Goal: Transaction & Acquisition: Purchase product/service

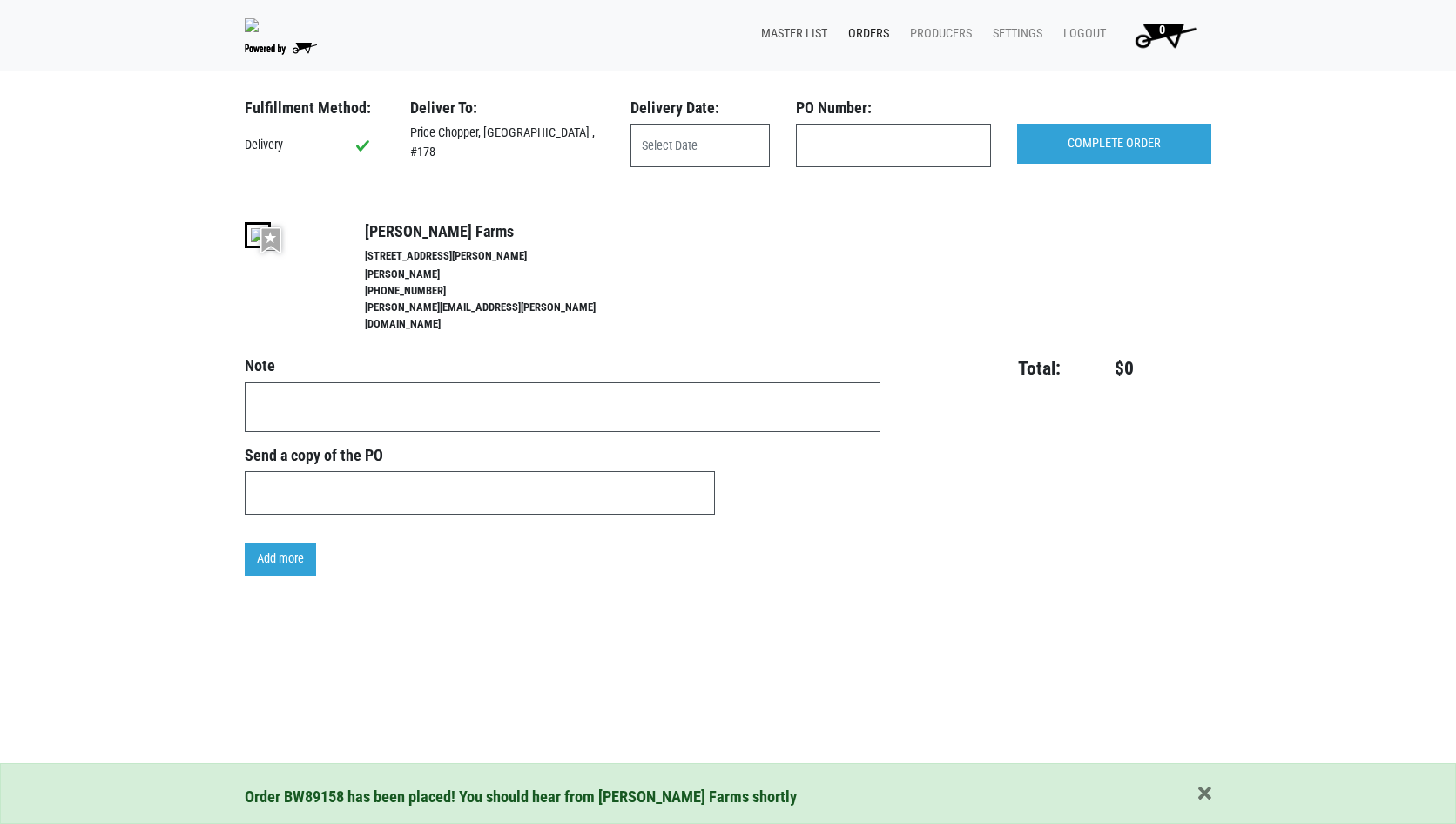
click at [794, 44] on link "Master List" at bounding box center [791, 34] width 87 height 33
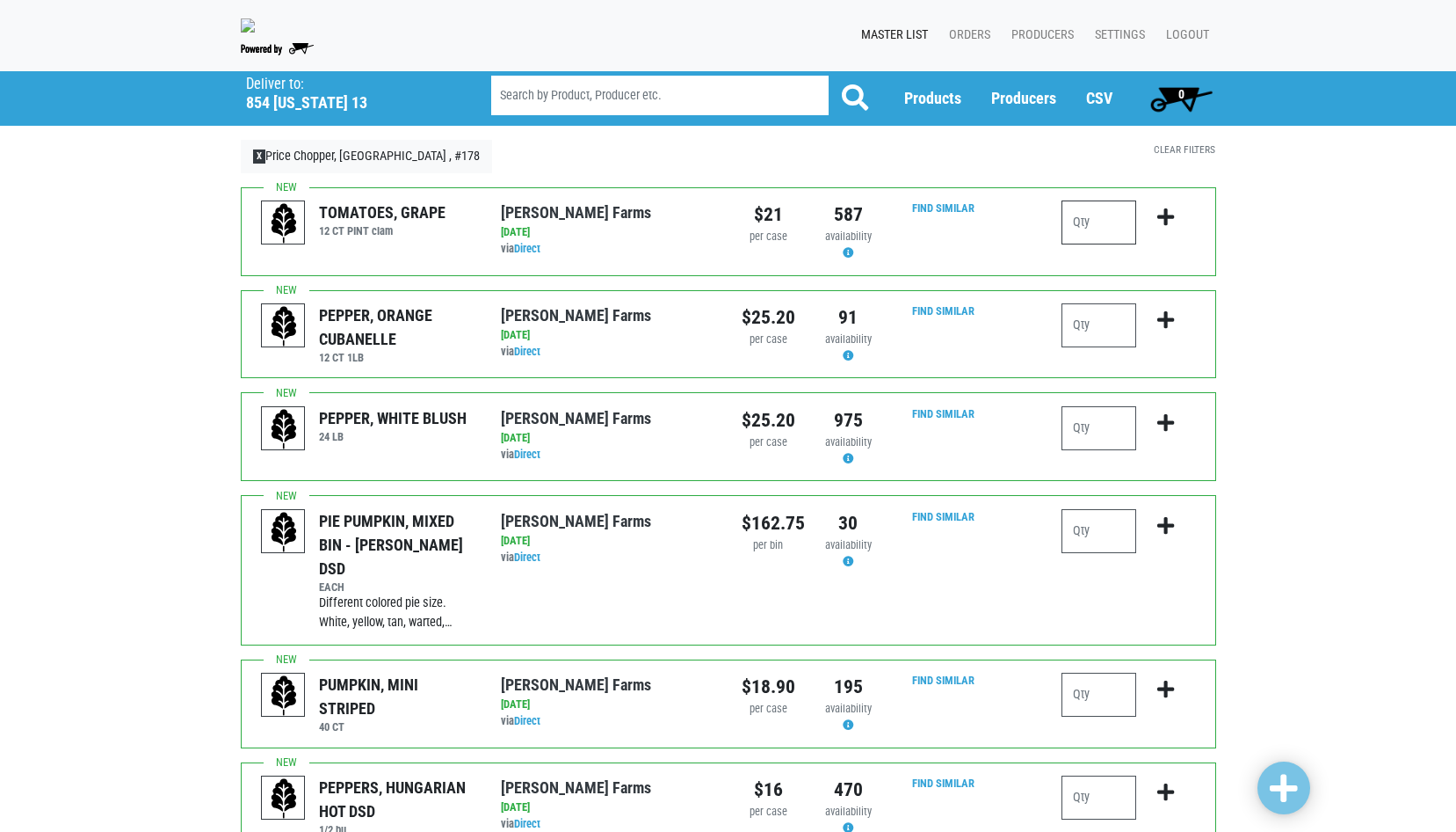
click at [1081, 233] on input "number" at bounding box center [1099, 222] width 75 height 44
type input "0"
type input "1"
click at [1077, 334] on input "number" at bounding box center [1099, 325] width 75 height 44
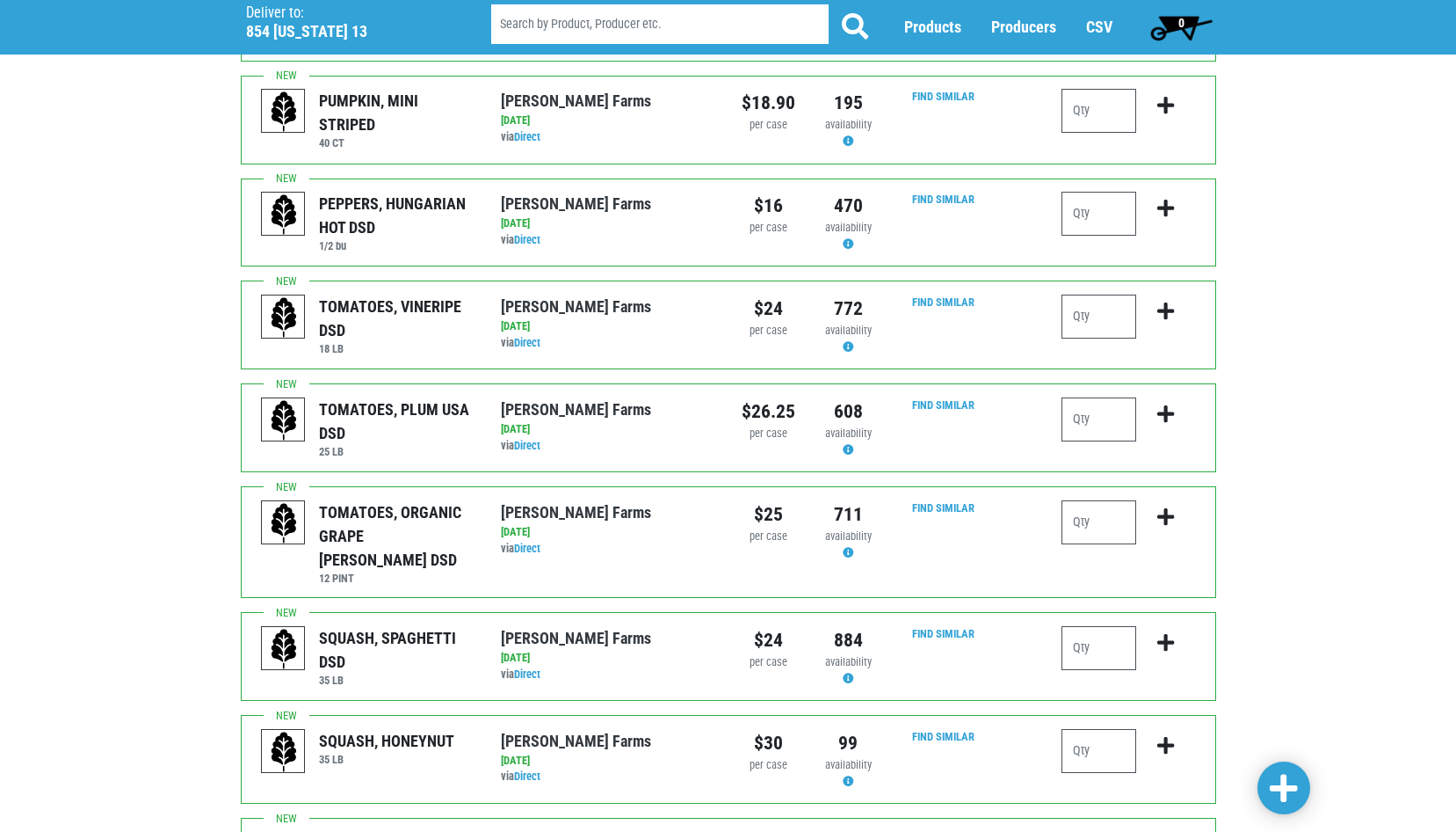
scroll to position [616, 0]
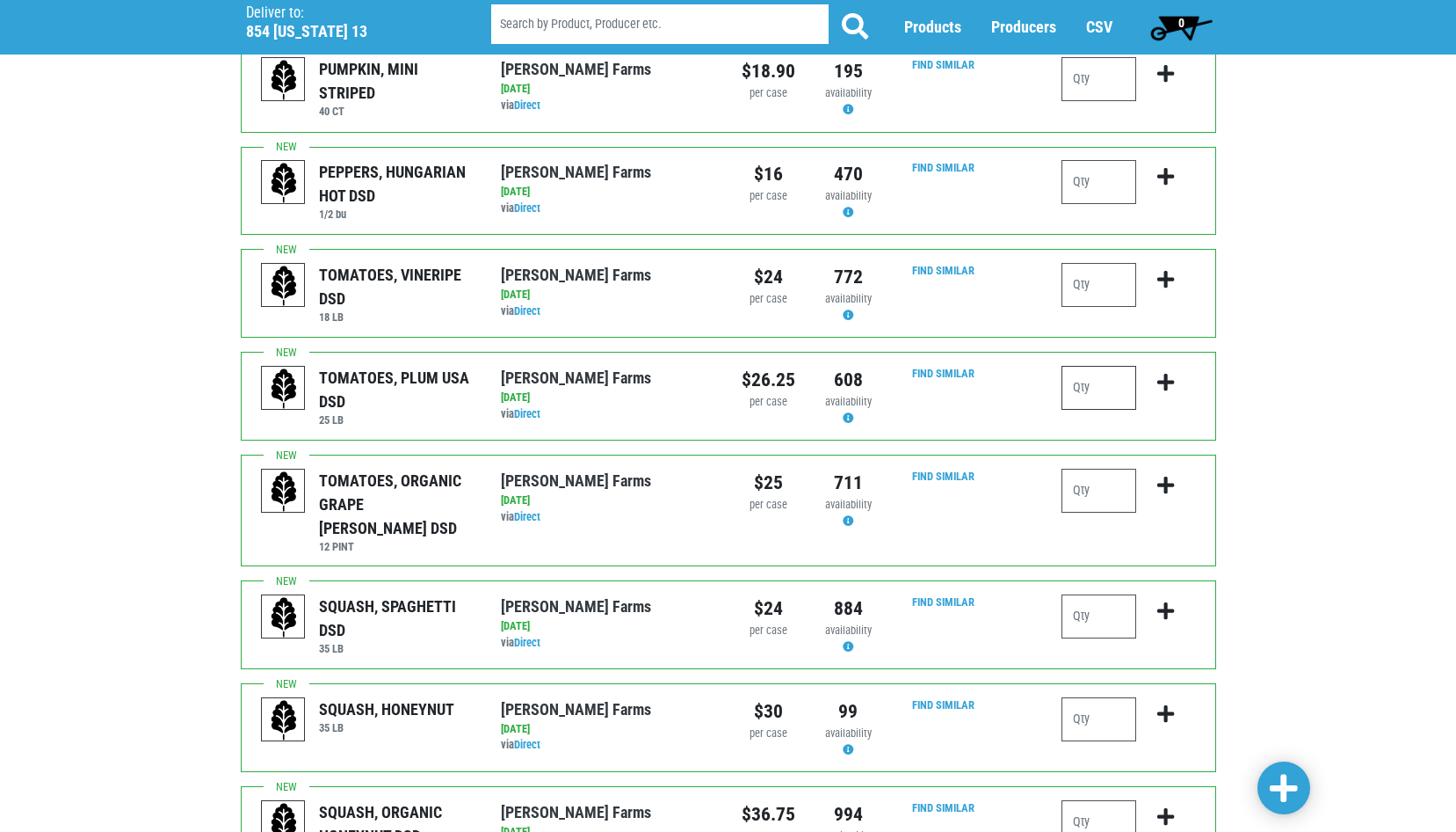
click at [1080, 372] on input "number" at bounding box center [1099, 387] width 75 height 44
type input "1"
click at [1074, 473] on input "number" at bounding box center [1099, 490] width 75 height 44
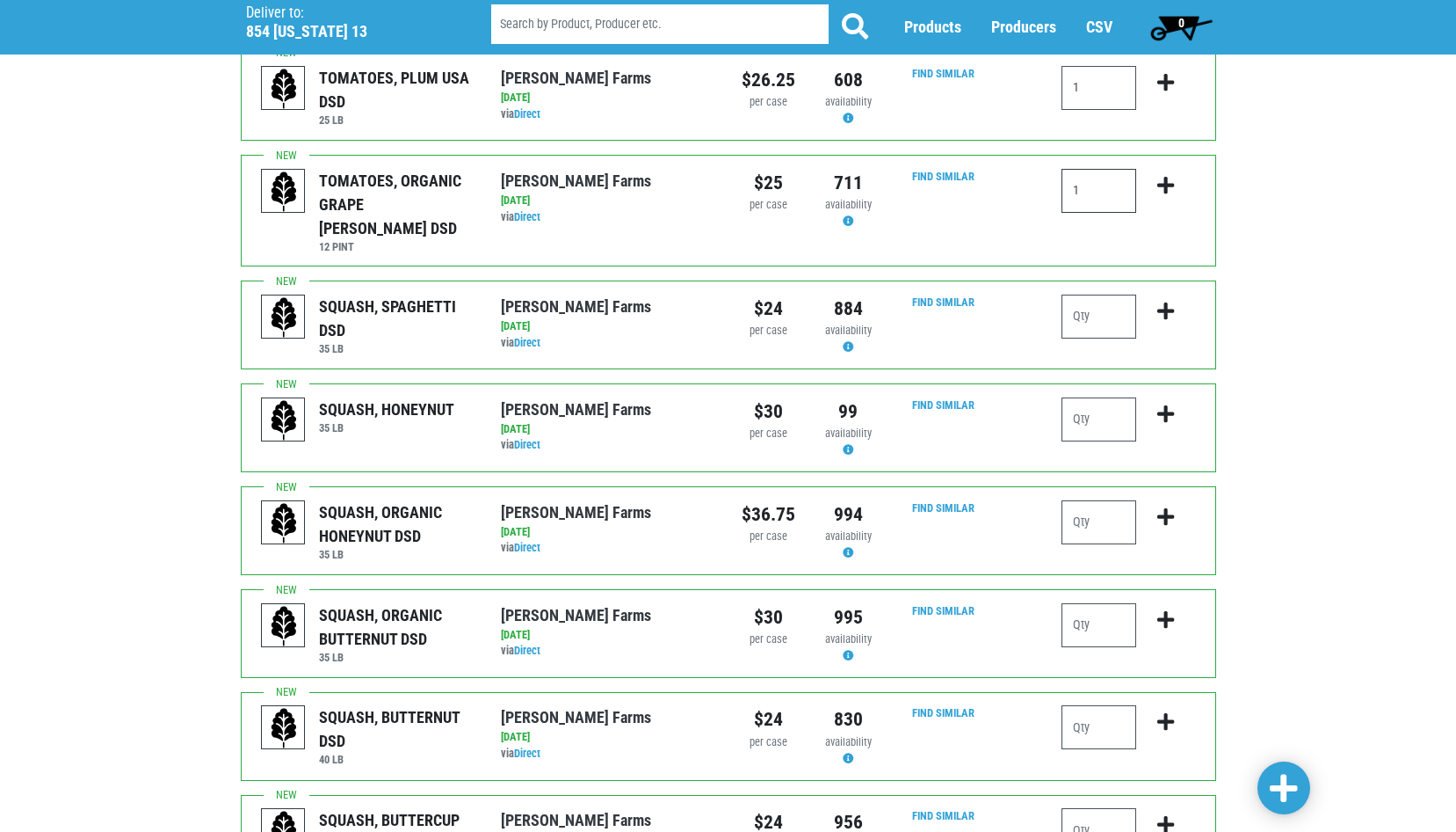
scroll to position [879, 0]
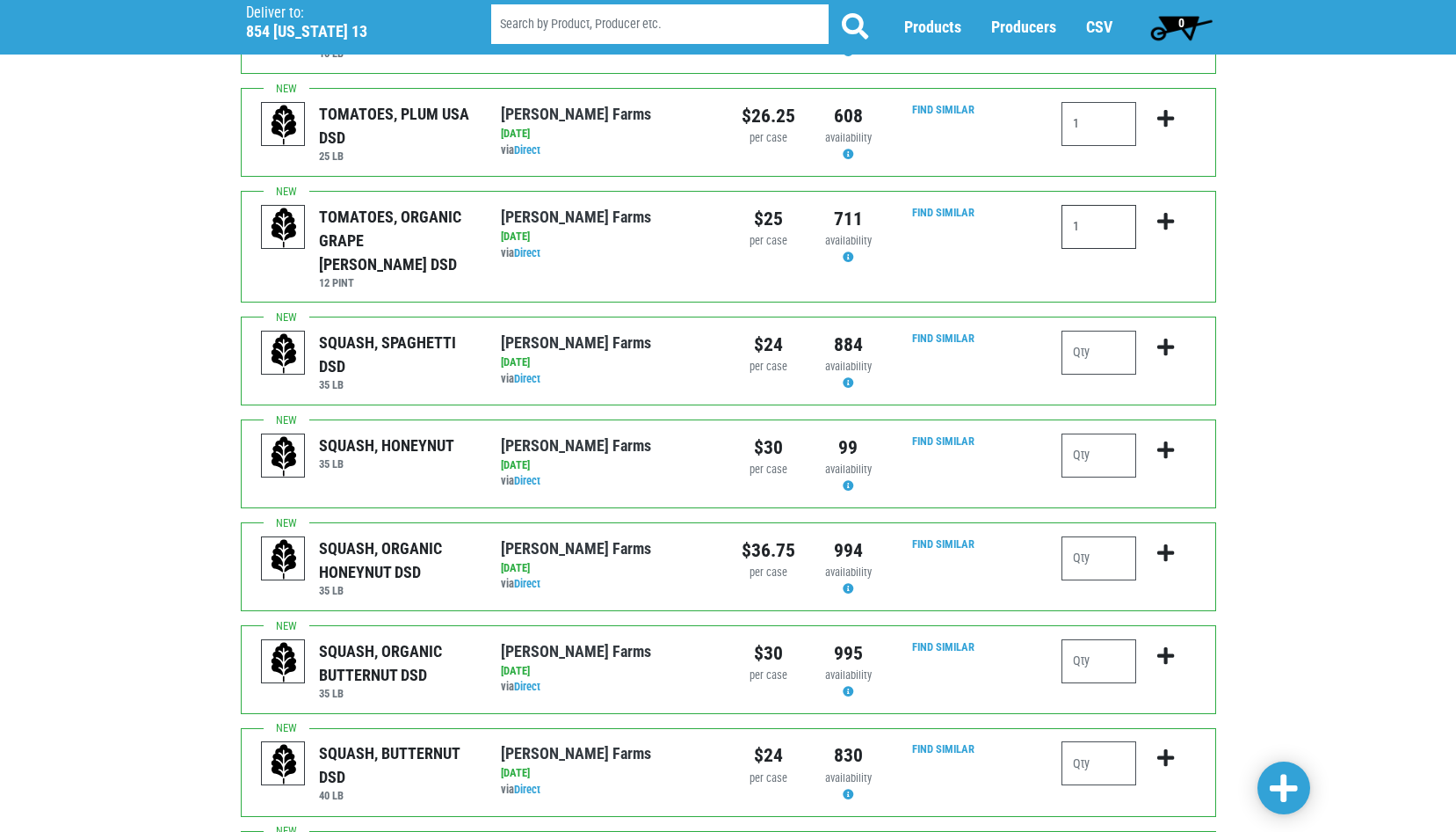
type input "1"
click at [1082, 331] on input "number" at bounding box center [1099, 352] width 75 height 44
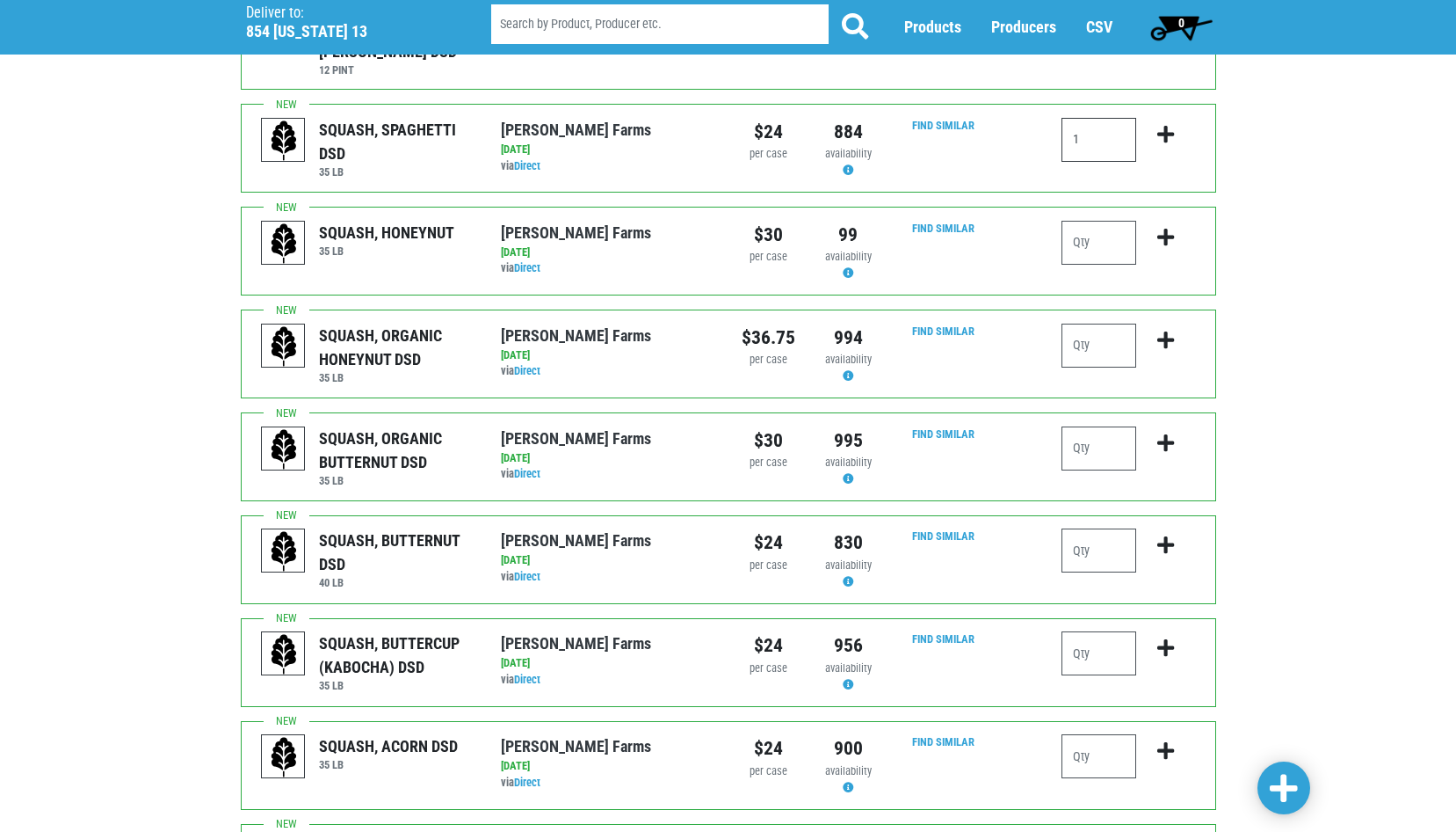
scroll to position [1055, 0]
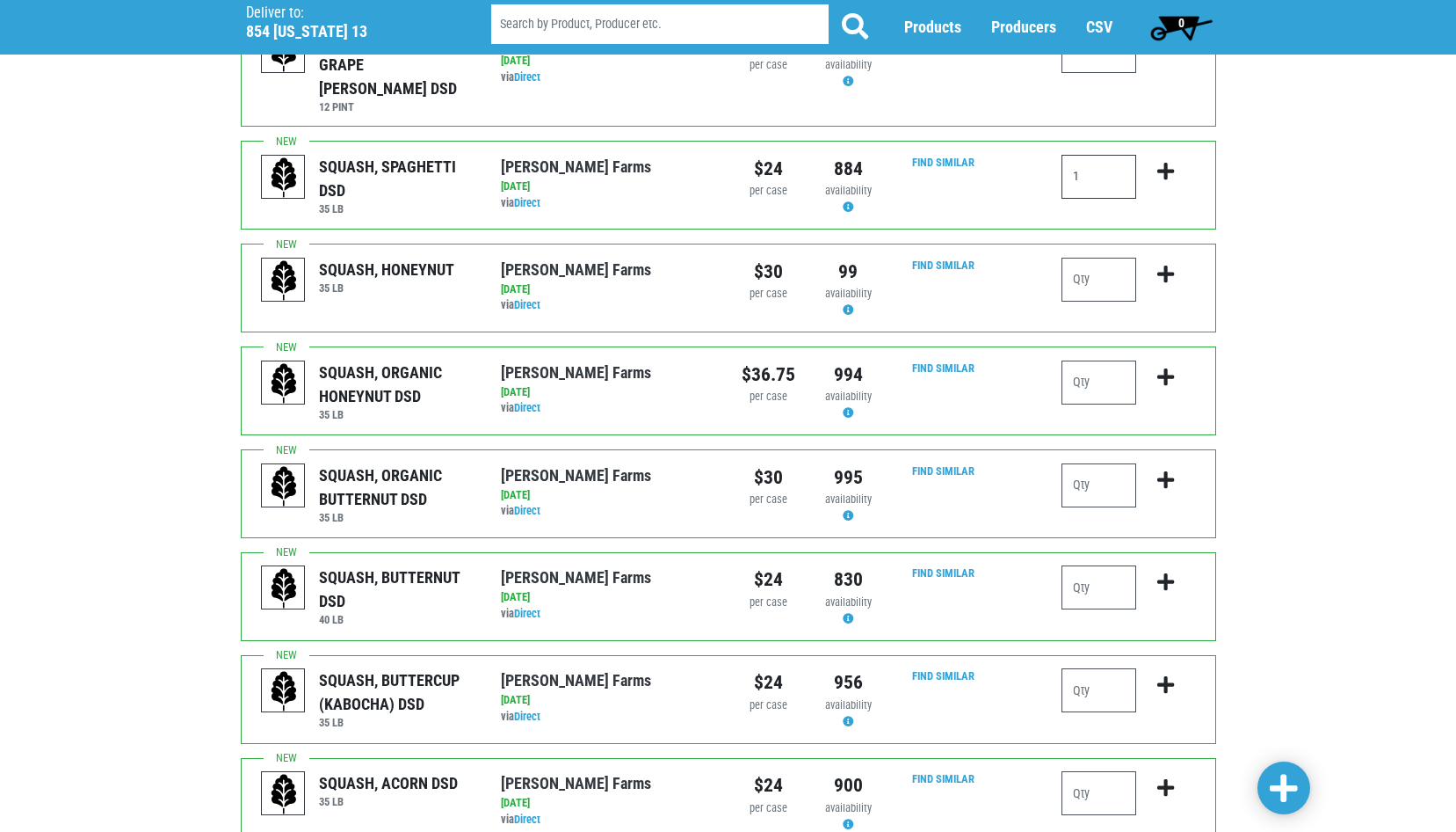
type input "1"
click at [1077, 464] on input "number" at bounding box center [1099, 485] width 75 height 44
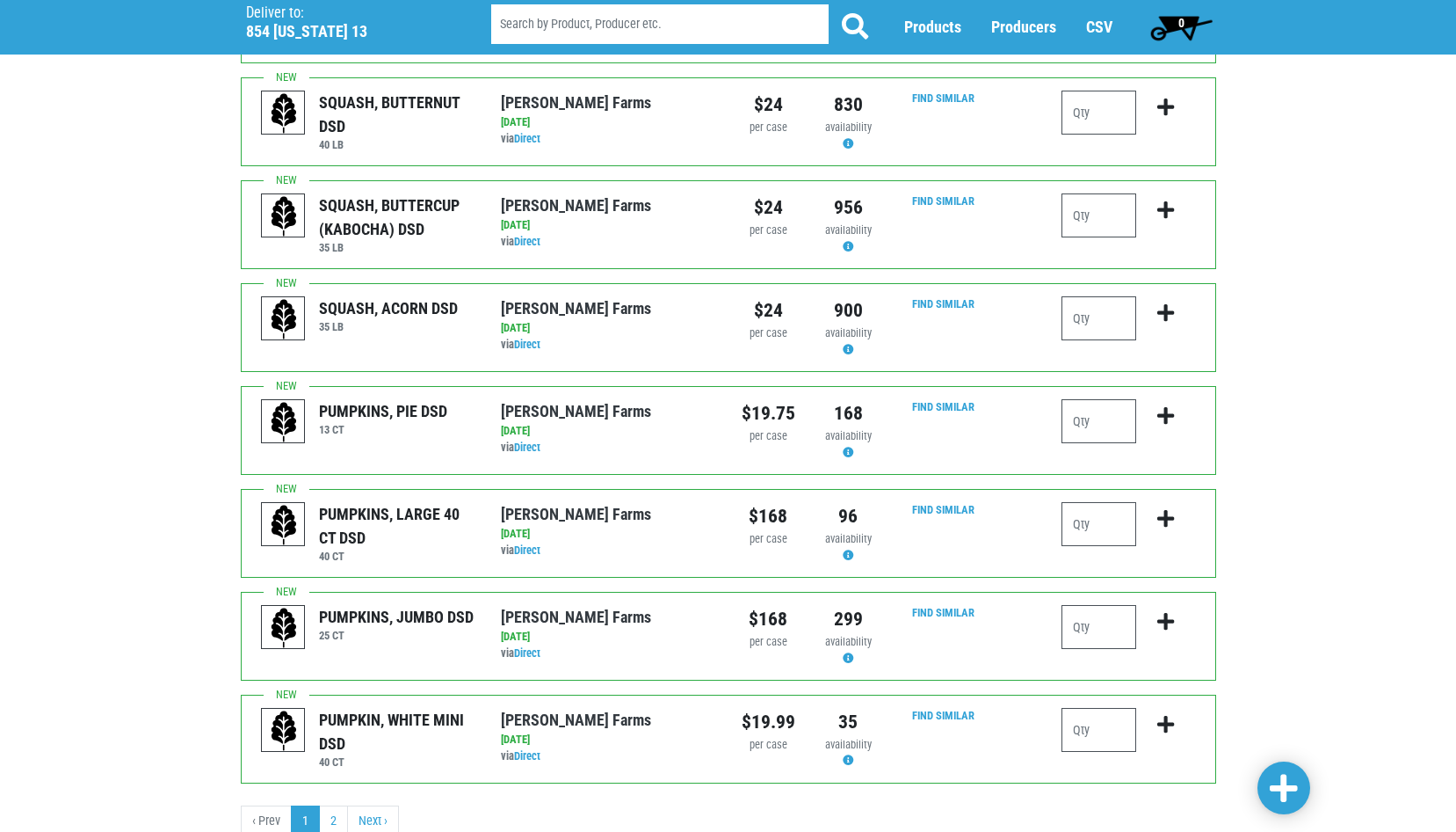
scroll to position [1555, 0]
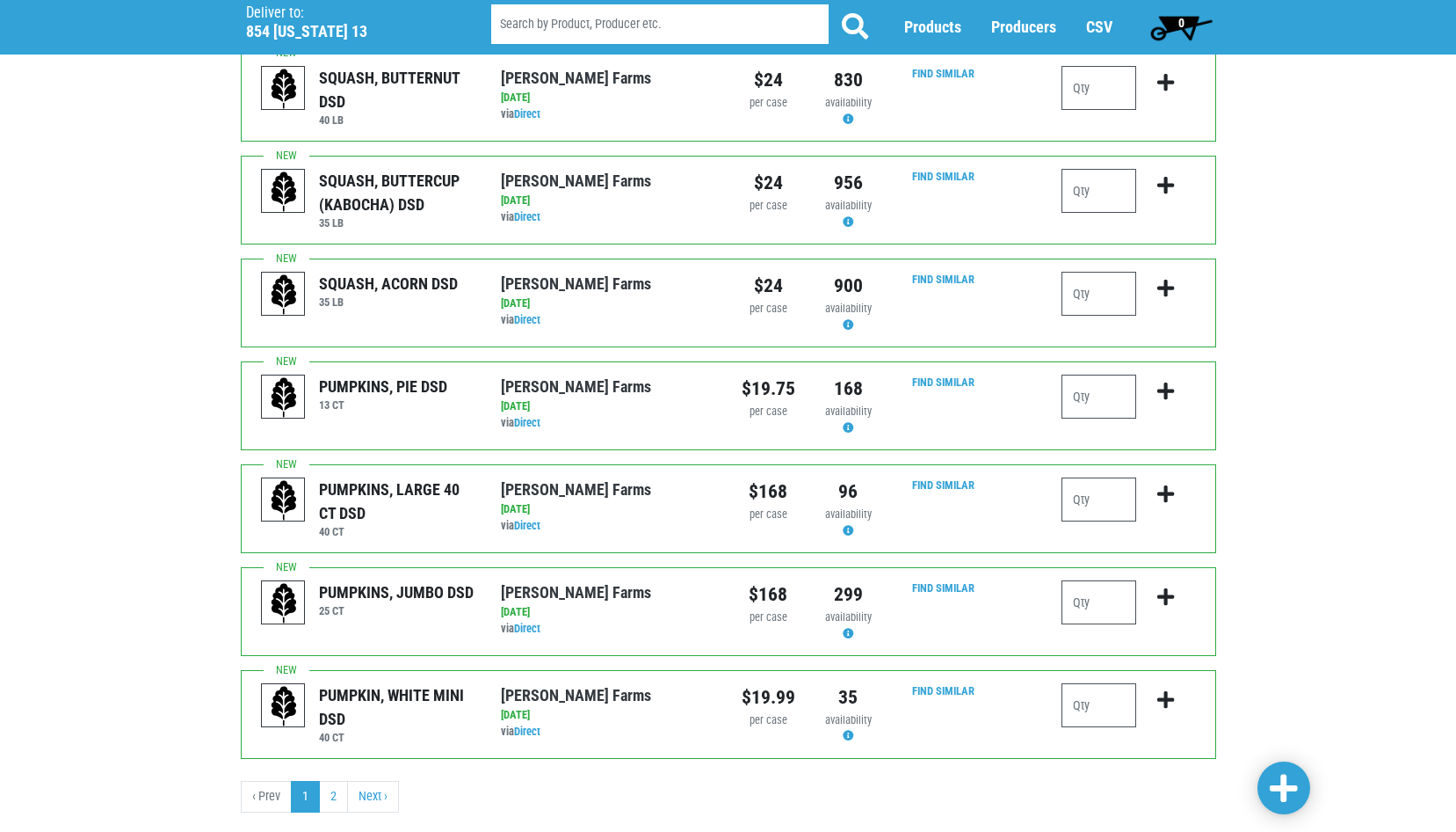
type input "1"
click at [1298, 786] on span at bounding box center [1284, 789] width 28 height 32
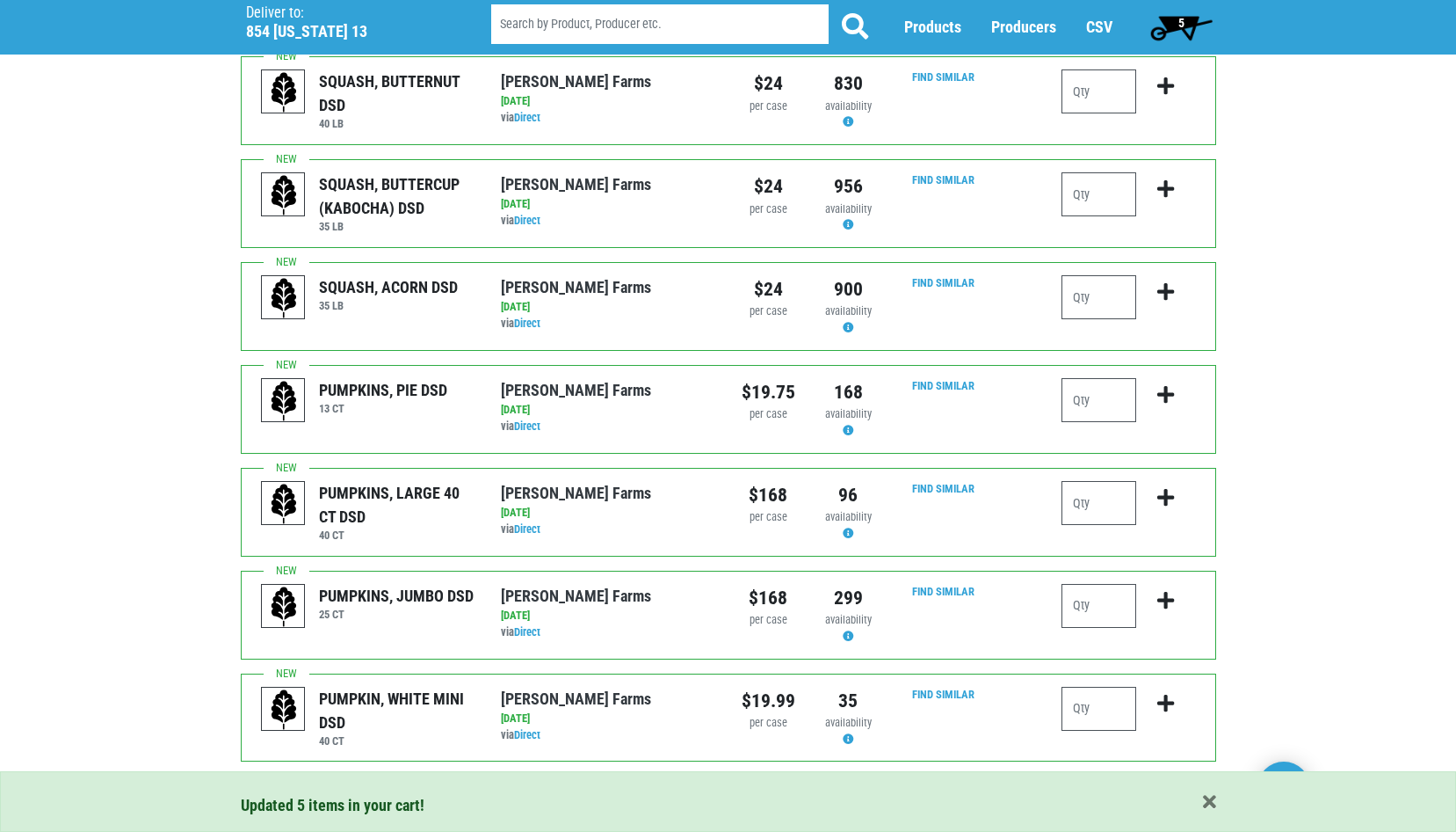
scroll to position [1685, 0]
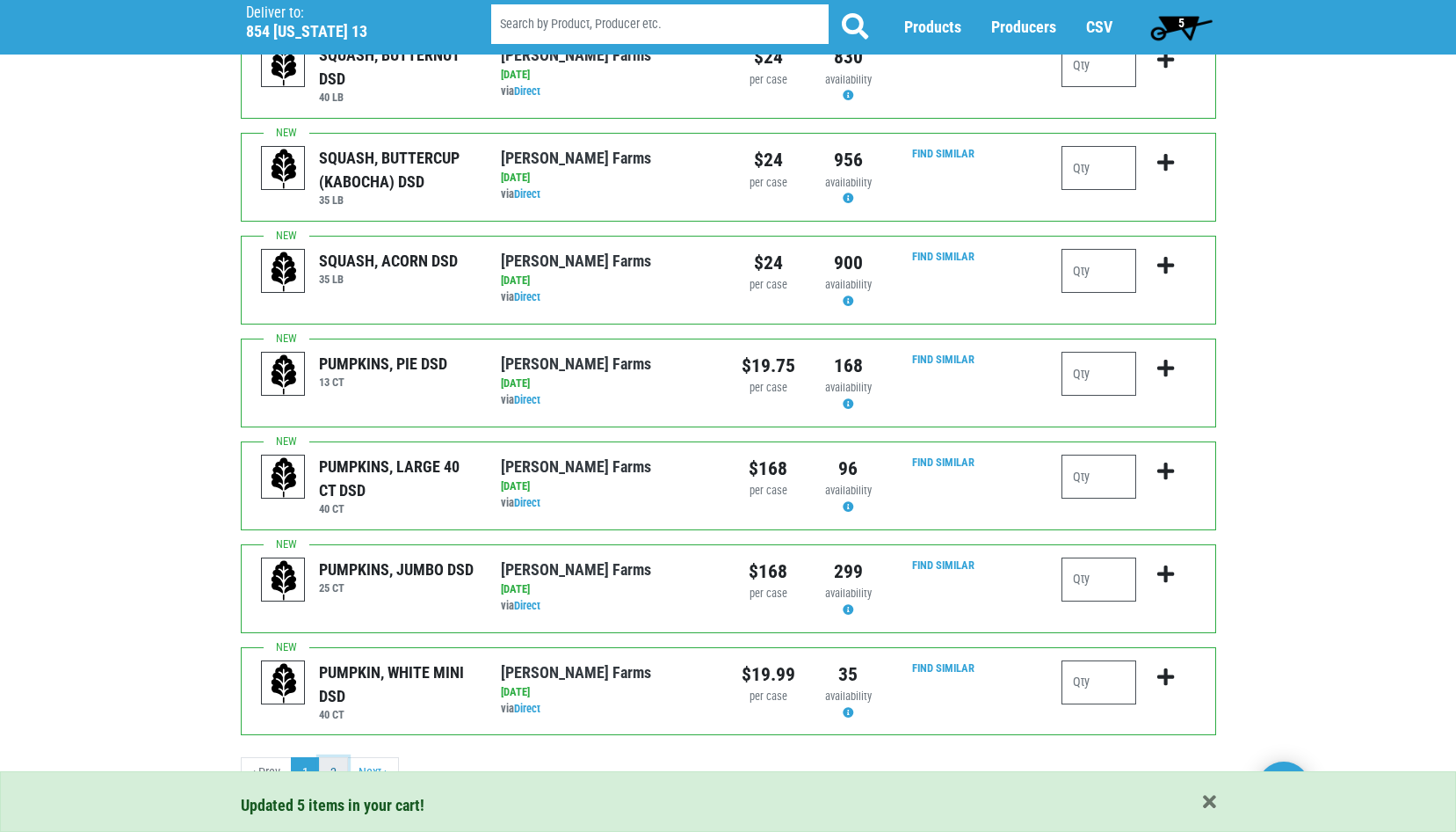
click at [329, 757] on link "2" at bounding box center [334, 773] width 29 height 32
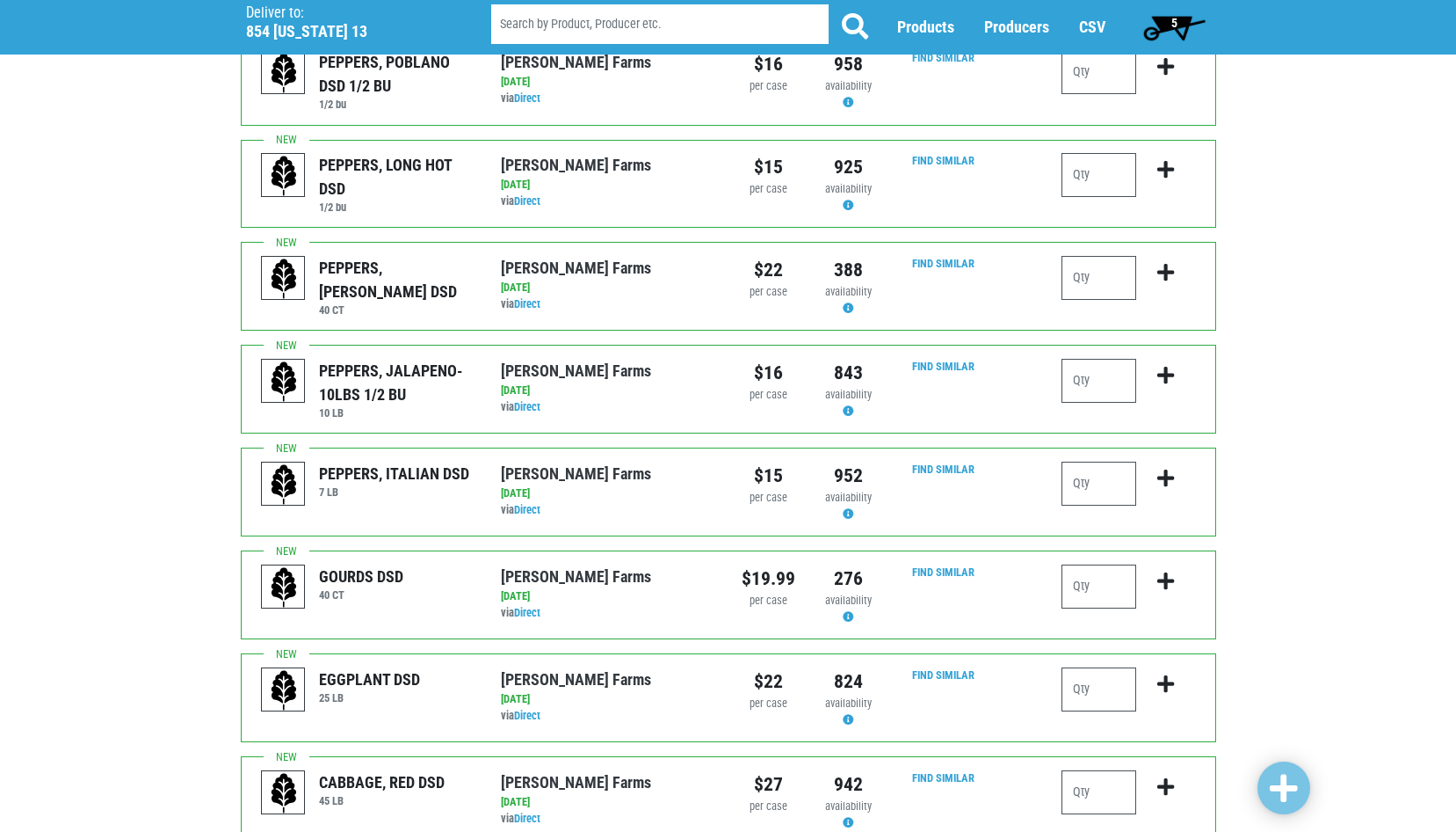
scroll to position [176, 0]
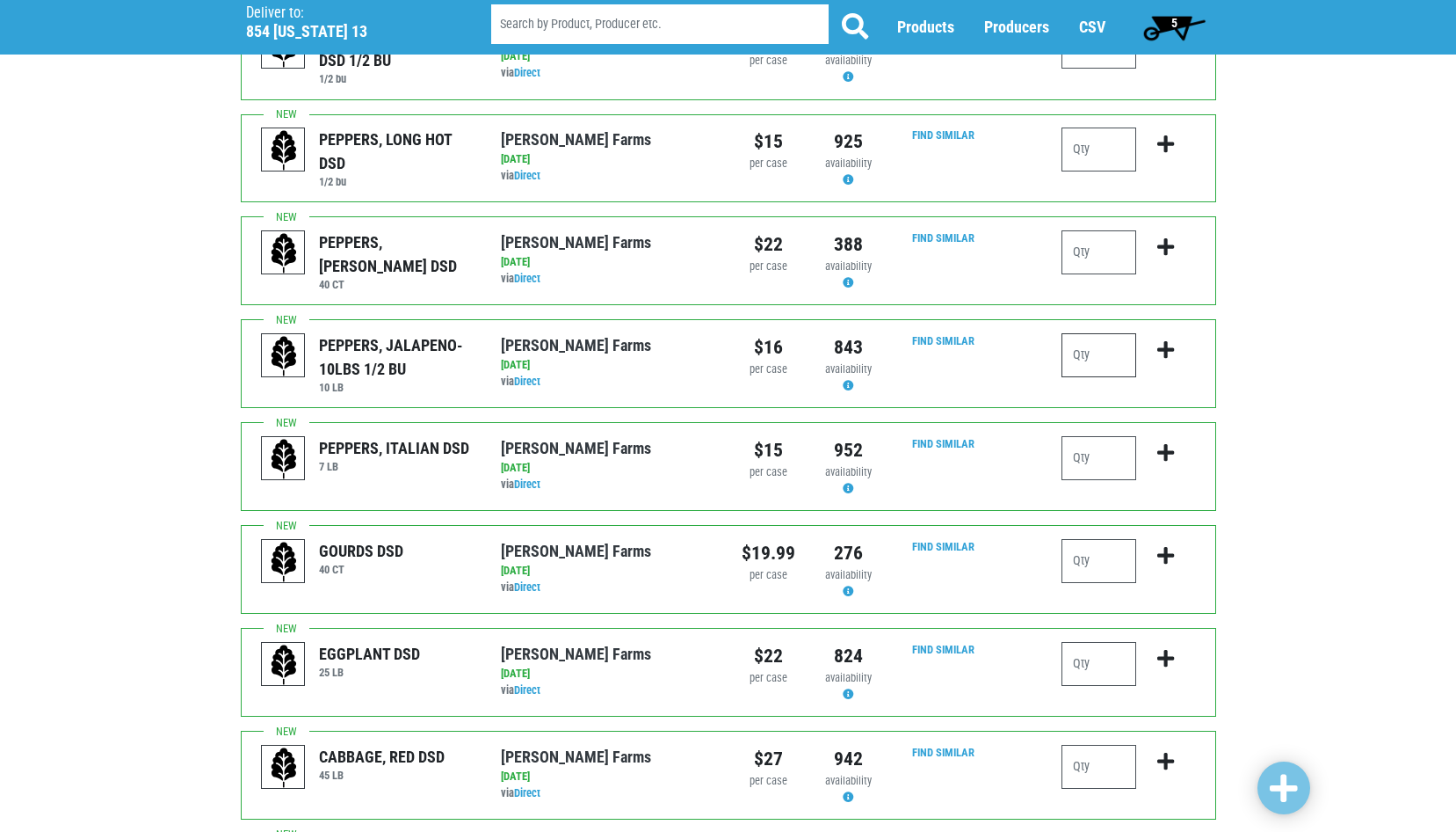
click at [1077, 368] on input "number" at bounding box center [1099, 355] width 75 height 44
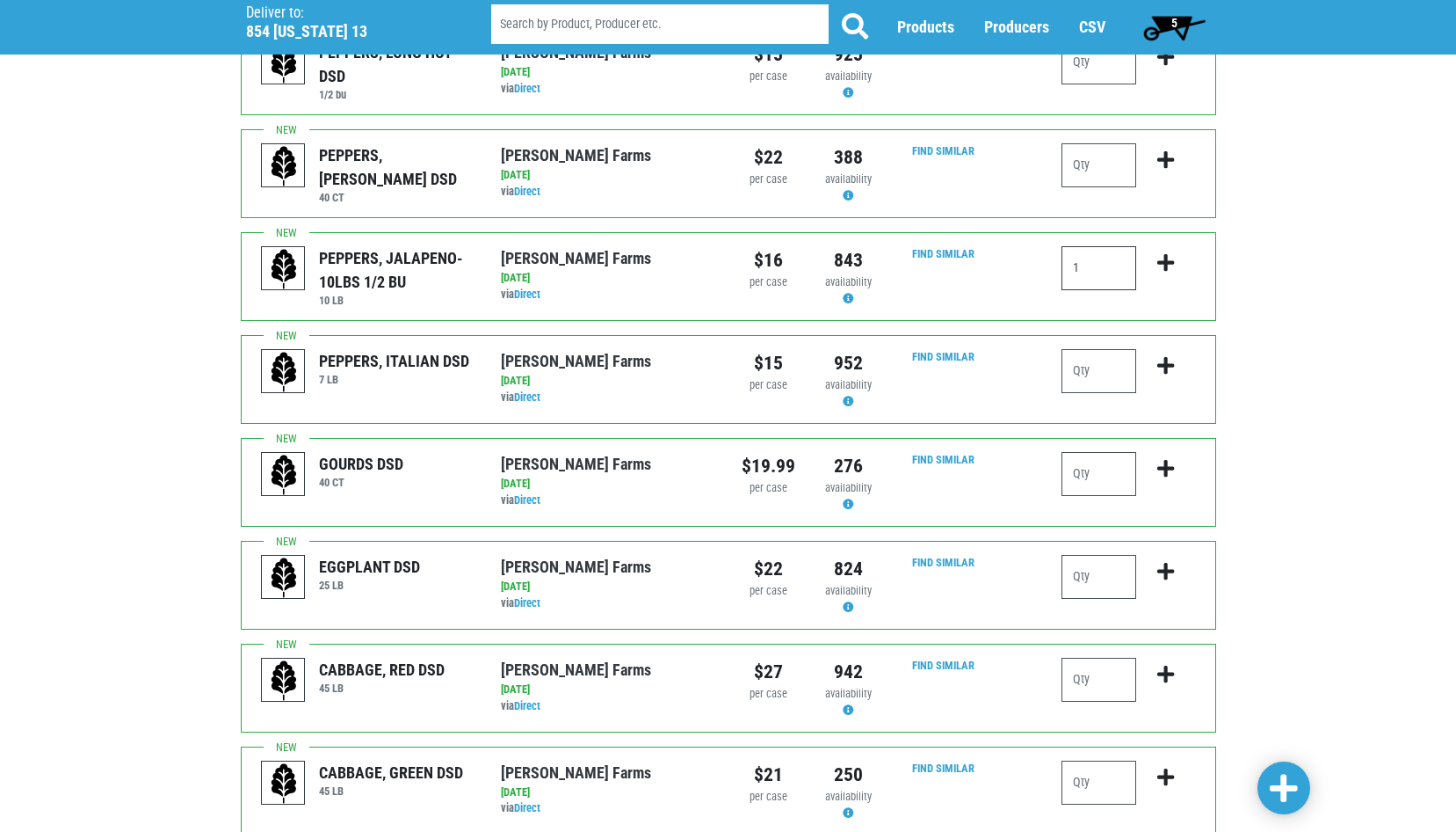
scroll to position [263, 0]
type input "1"
click at [1066, 384] on input "number" at bounding box center [1099, 369] width 75 height 44
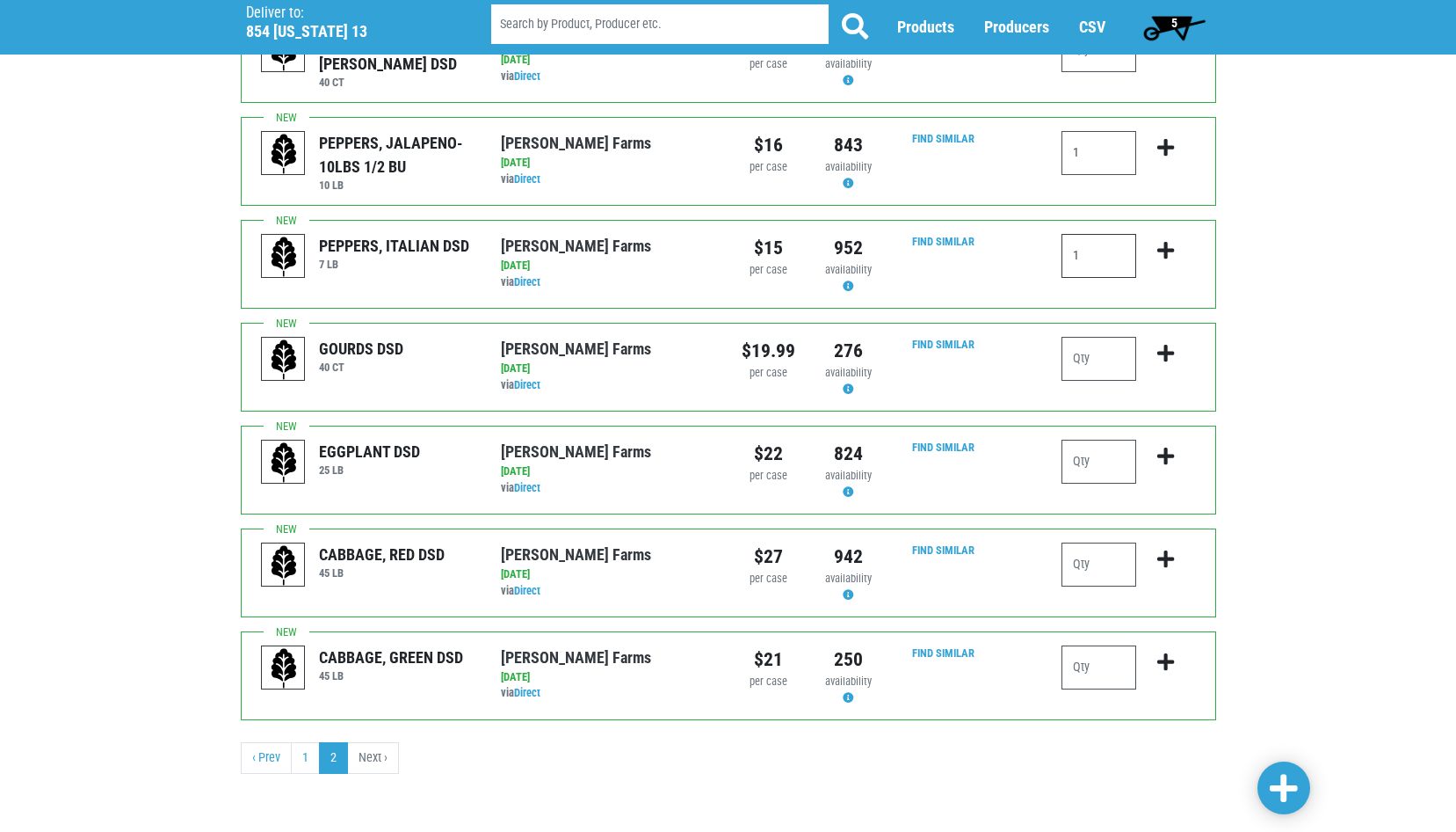
scroll to position [387, 0]
type input "1"
click at [1076, 674] on input "number" at bounding box center [1099, 666] width 75 height 44
type input "2"
type input "1"
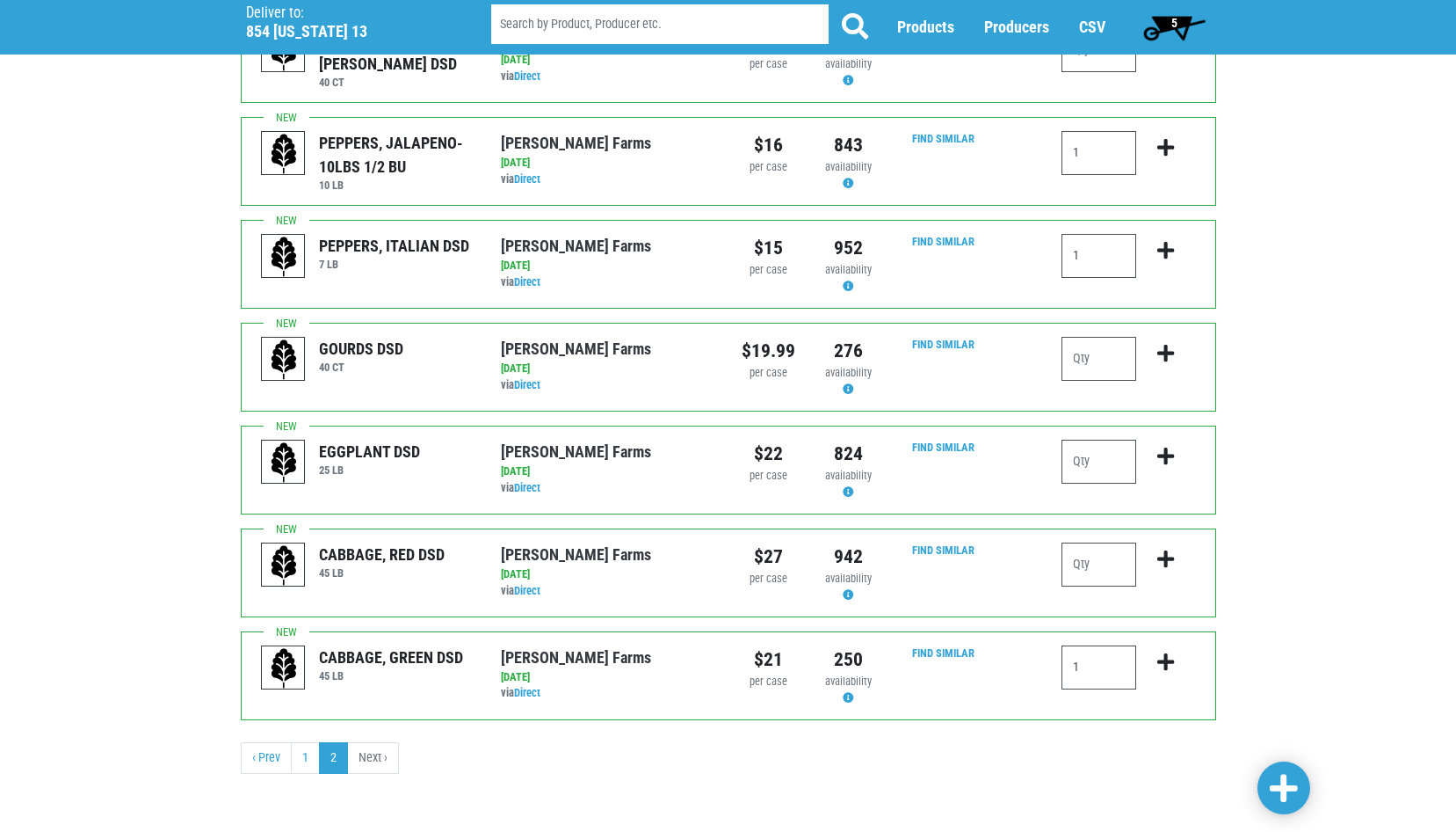
click at [1279, 779] on span at bounding box center [1284, 789] width 28 height 32
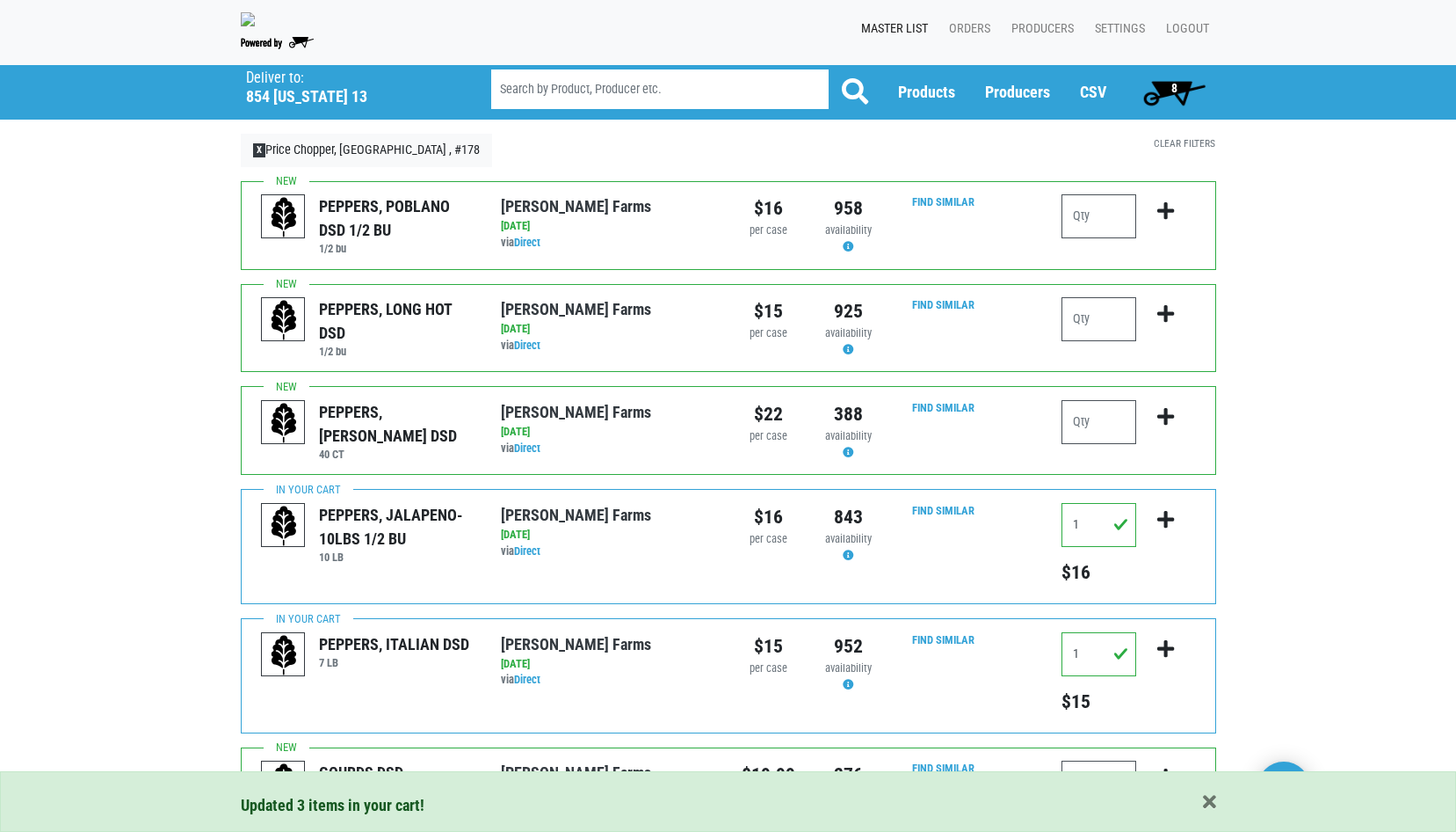
scroll to position [0, 0]
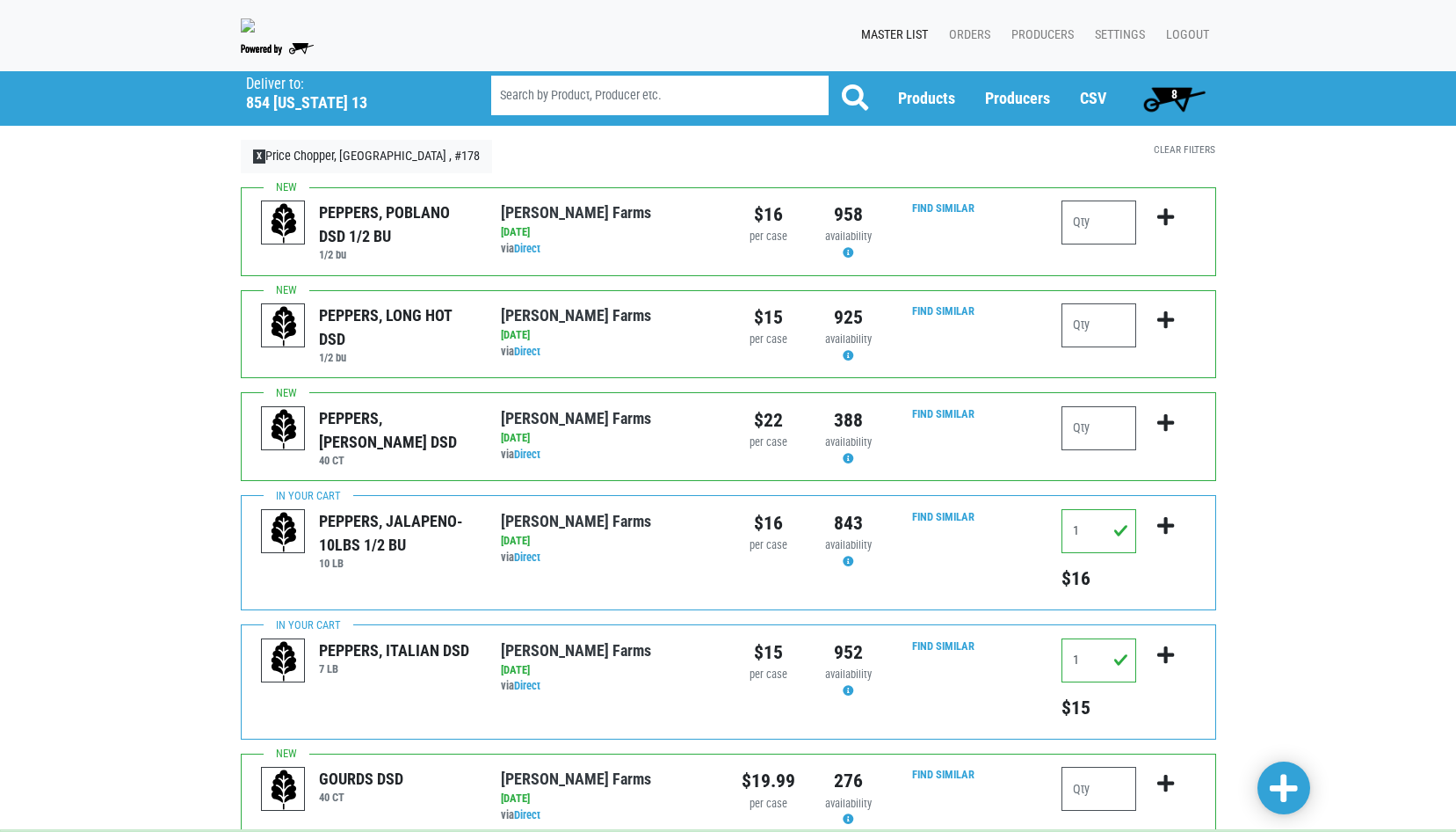
click at [1174, 101] on span "8" at bounding box center [1174, 94] width 6 height 14
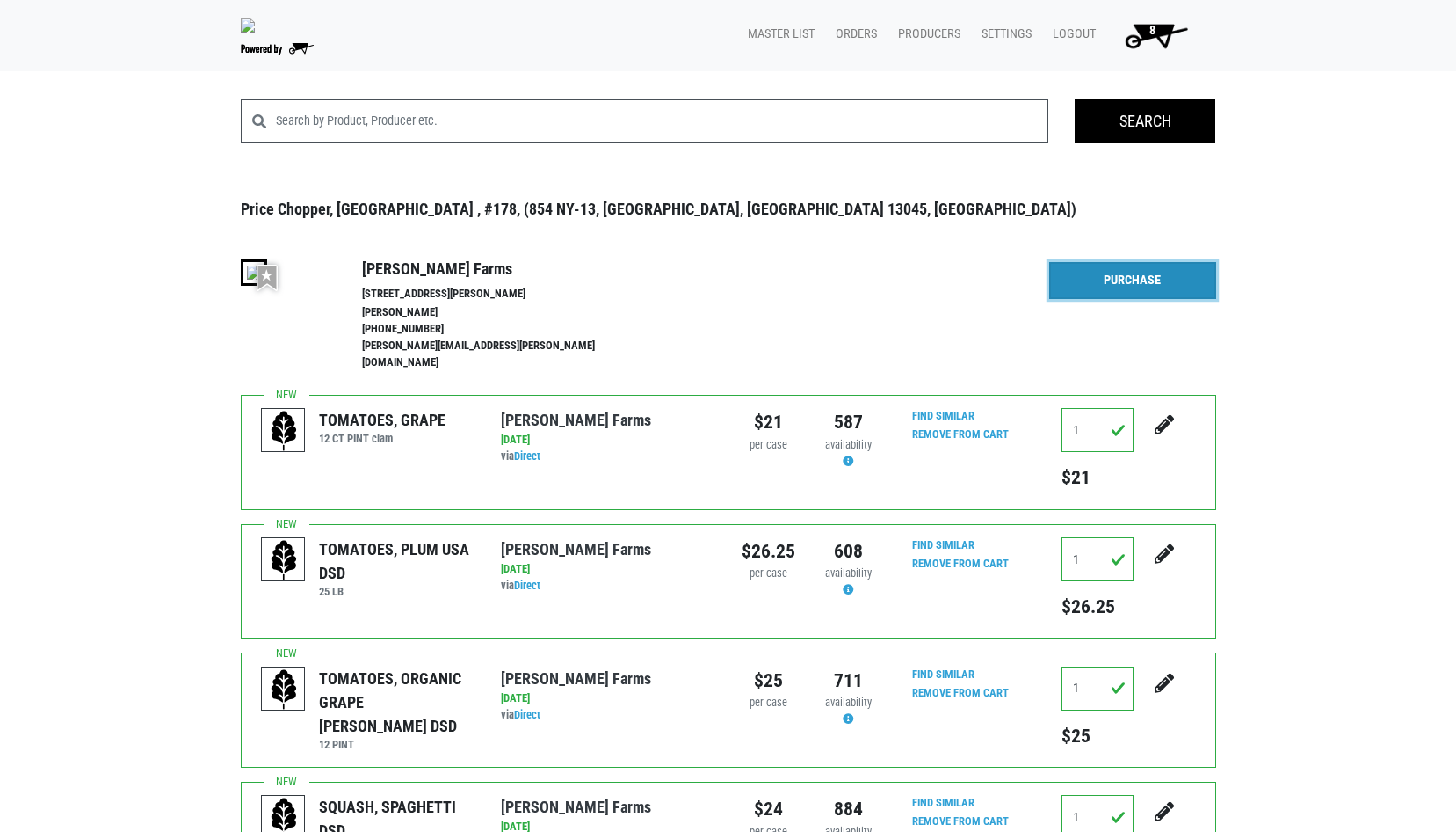
click at [1124, 291] on link "Purchase" at bounding box center [1133, 280] width 167 height 37
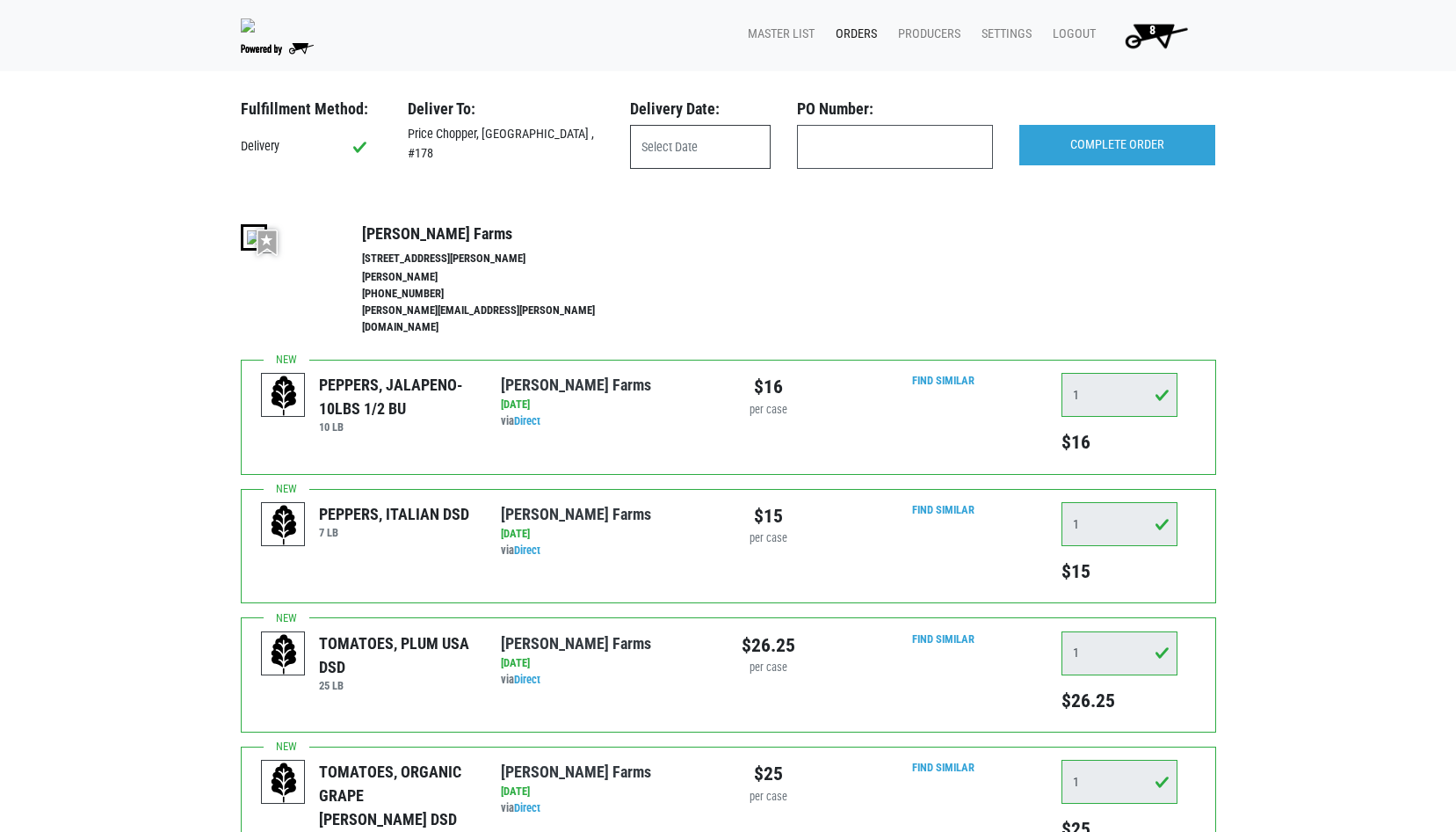
click at [700, 158] on input "text" at bounding box center [701, 146] width 141 height 44
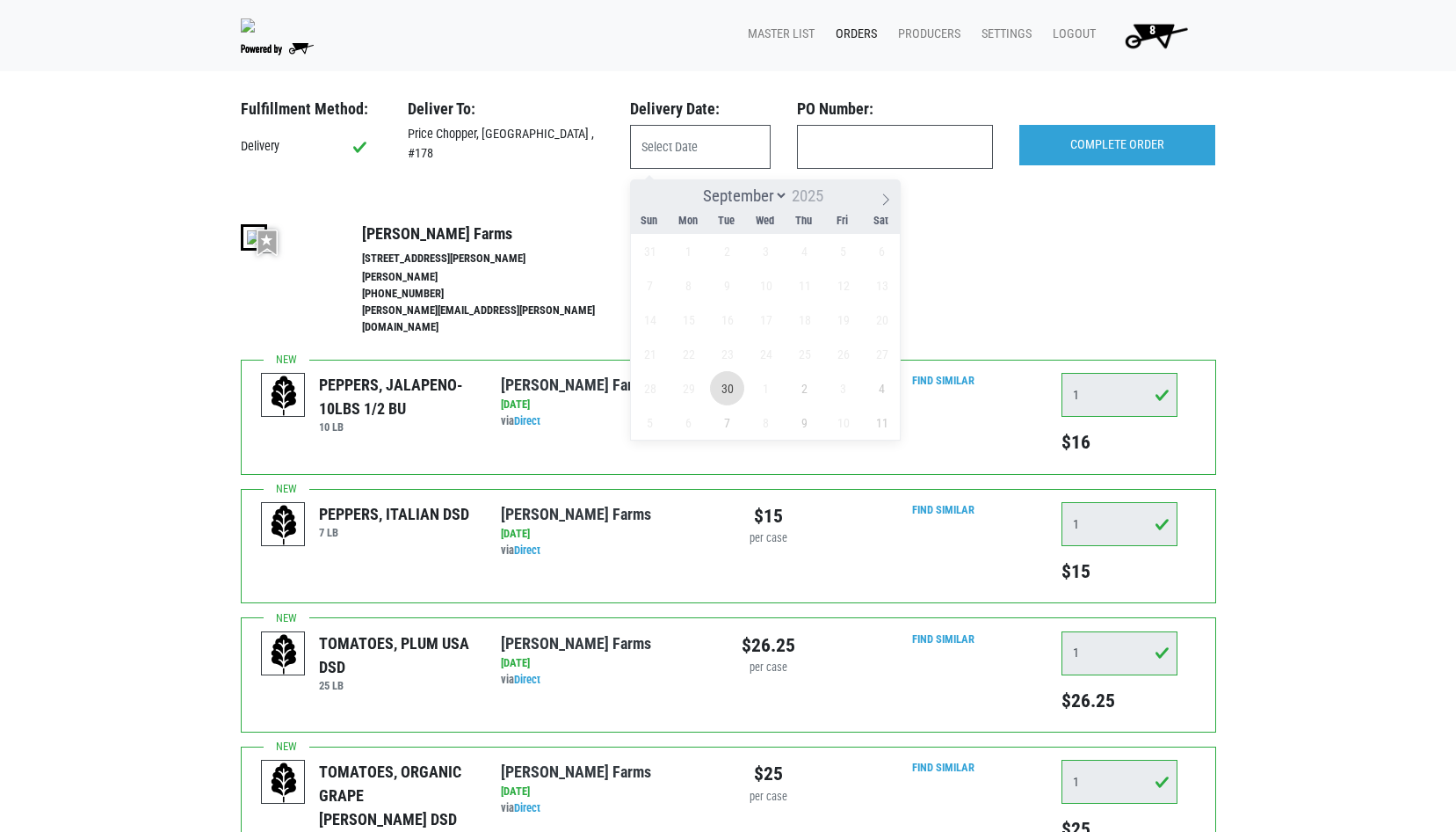
click at [729, 392] on span "30" at bounding box center [727, 388] width 35 height 35
type input "2025-09-30"
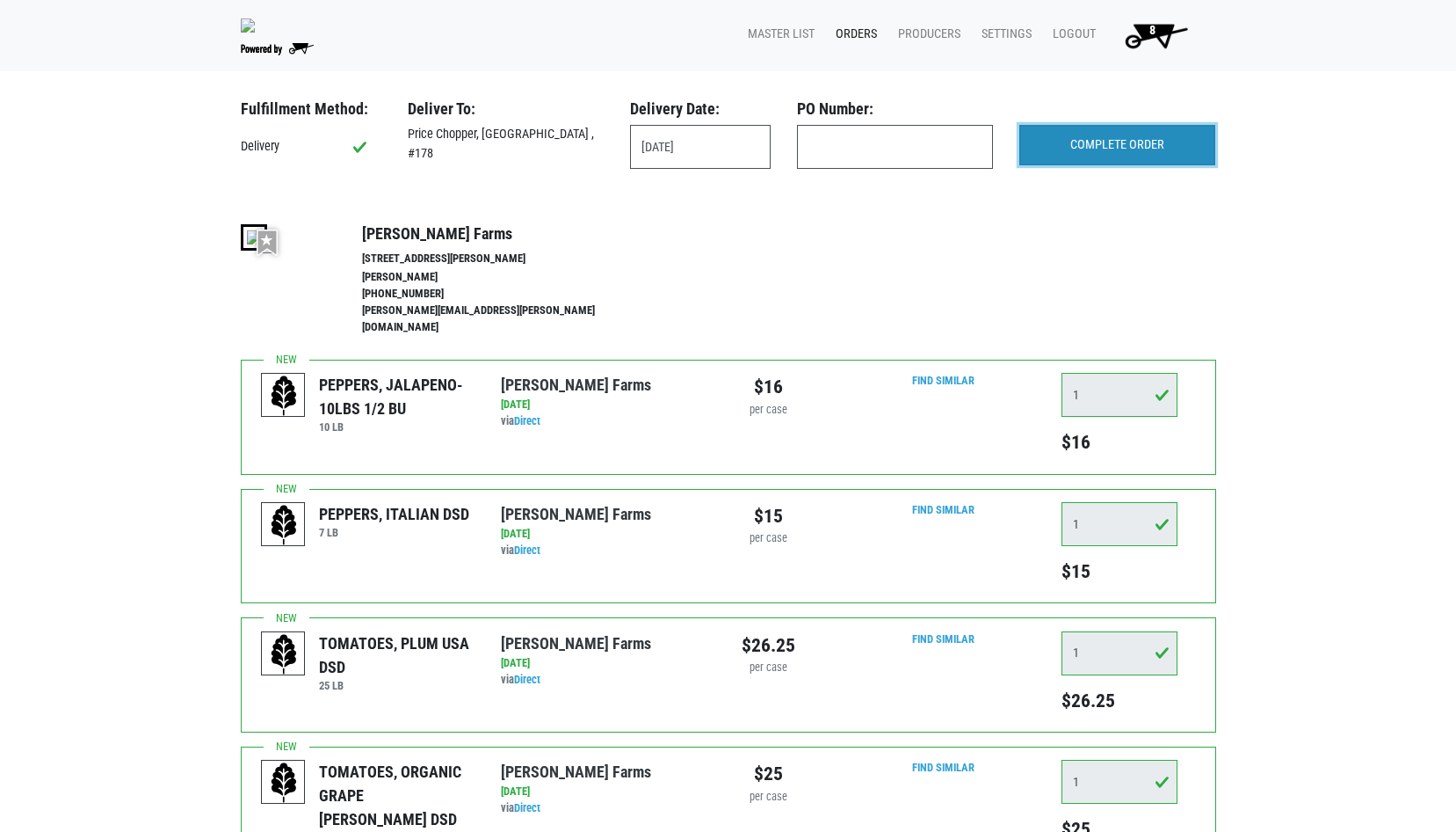
click at [1143, 158] on input "COMPLETE ORDER" at bounding box center [1117, 144] width 196 height 40
